Goal: Task Accomplishment & Management: Use online tool/utility

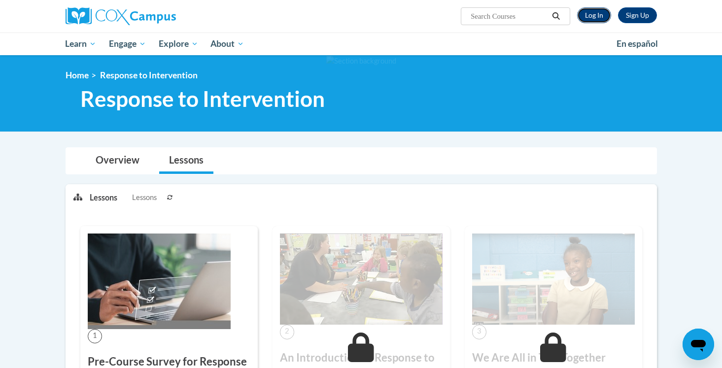
click at [599, 15] on link "Log In" at bounding box center [594, 15] width 34 height 16
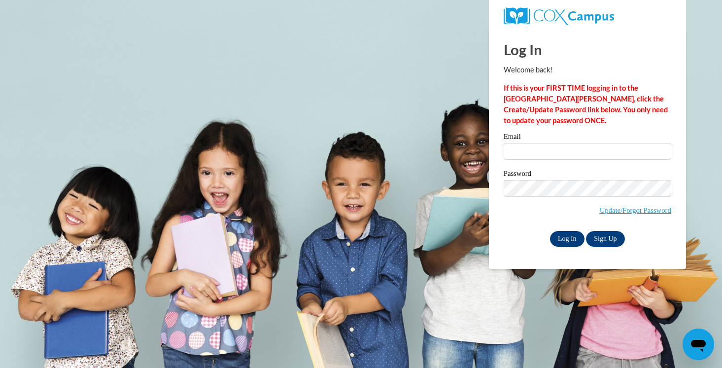
type input "kelsleal@hssdschools.org"
click at [562, 244] on input "Log In" at bounding box center [567, 239] width 35 height 16
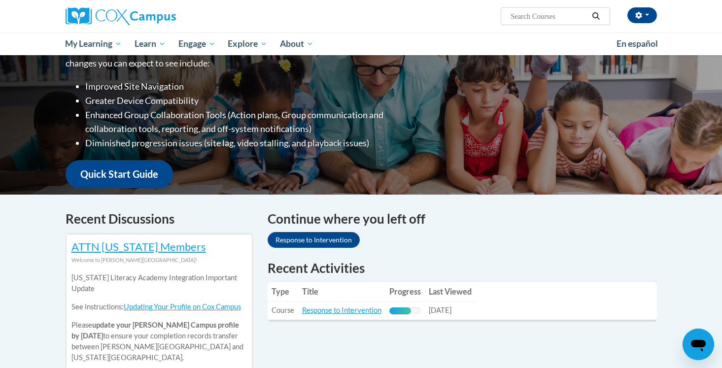
scroll to position [159, 0]
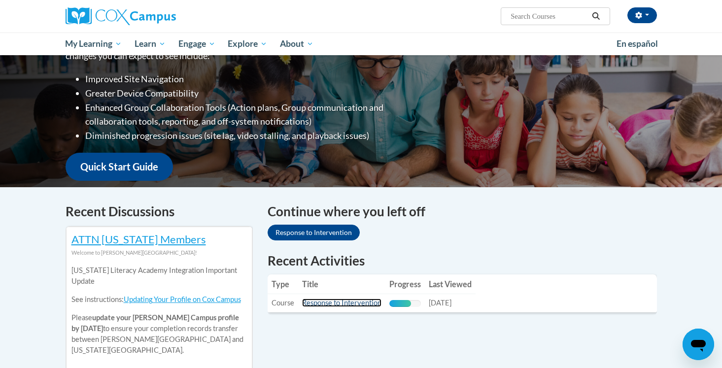
click at [317, 303] on link "Response to Intervention" at bounding box center [341, 303] width 79 height 8
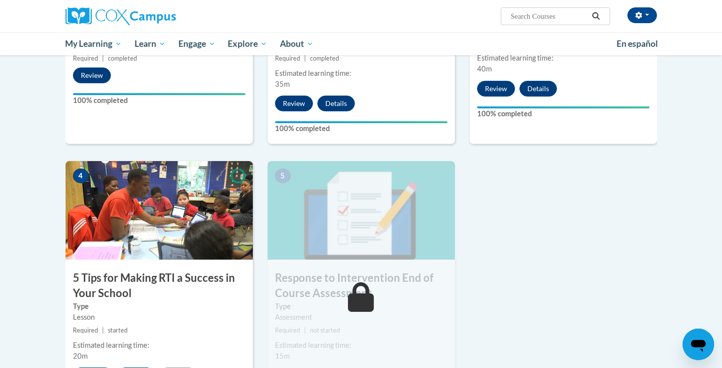
scroll to position [390, 0]
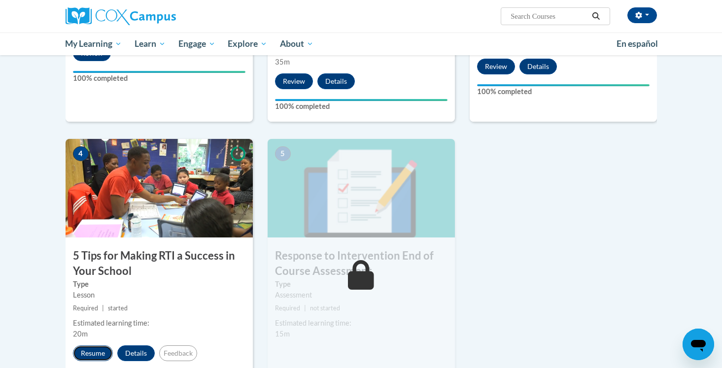
click at [99, 353] on button "Resume" at bounding box center [93, 354] width 40 height 16
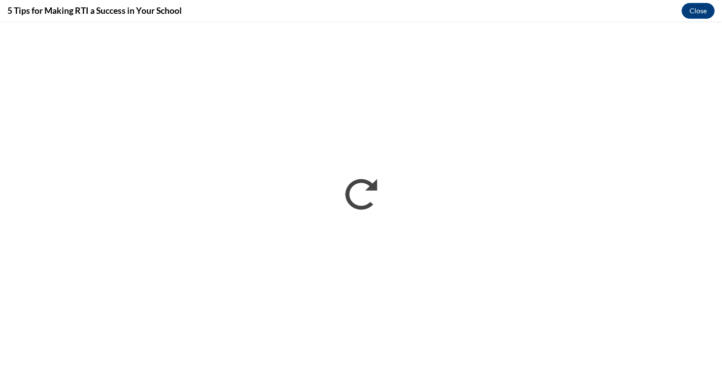
scroll to position [0, 0]
